Goal: Communication & Community: Connect with others

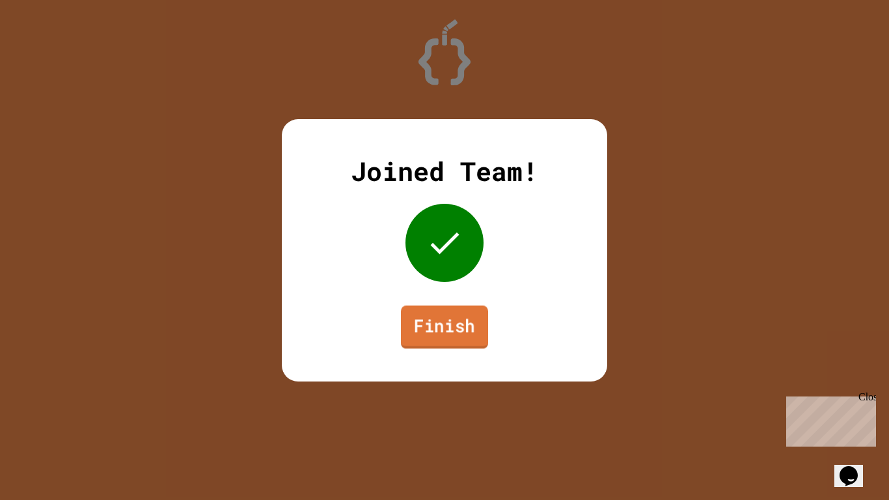
click at [432, 341] on link "Finish" at bounding box center [444, 326] width 87 height 43
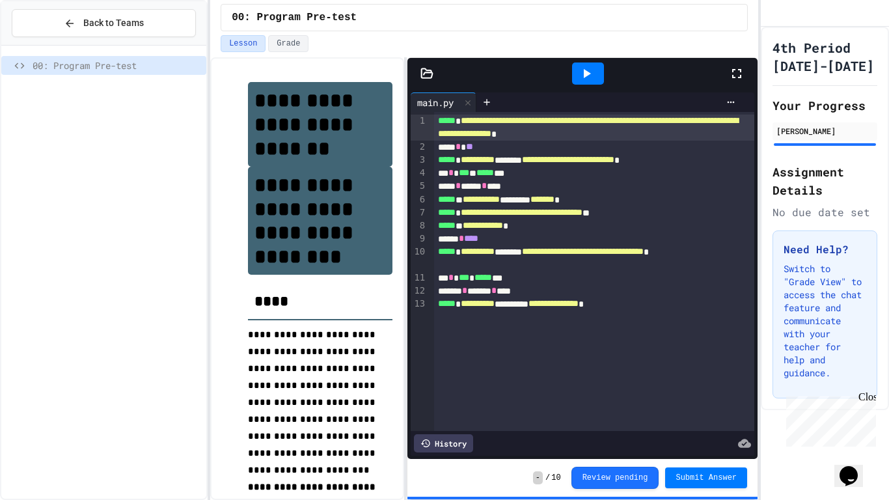
click at [738, 75] on icon at bounding box center [737, 74] width 16 height 16
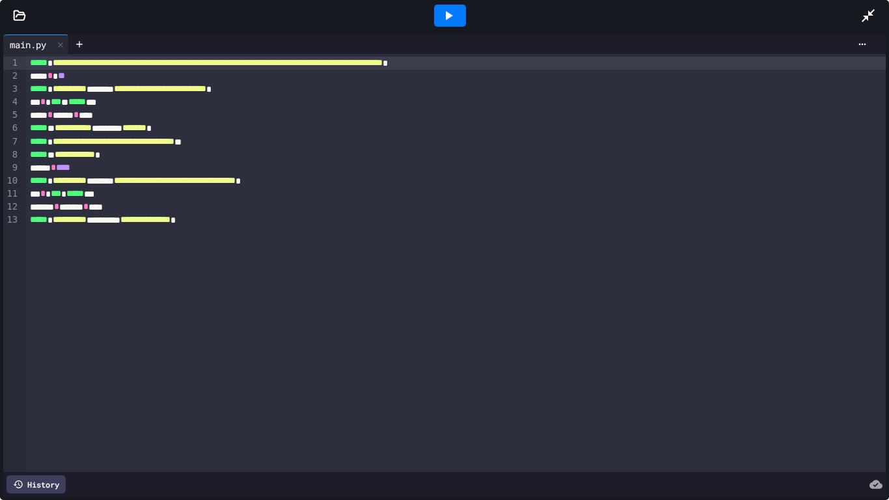
click at [446, 14] on icon at bounding box center [449, 15] width 7 height 9
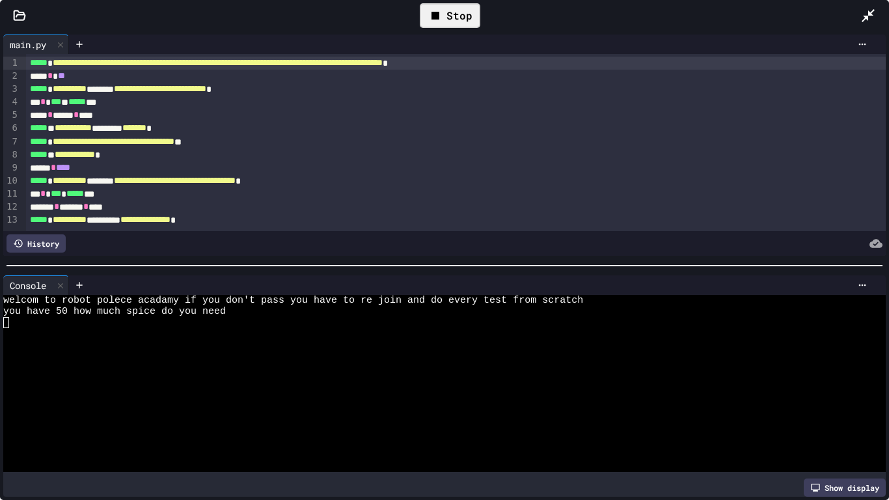
click at [294, 372] on div at bounding box center [439, 377] width 873 height 11
